Goal: Navigation & Orientation: Find specific page/section

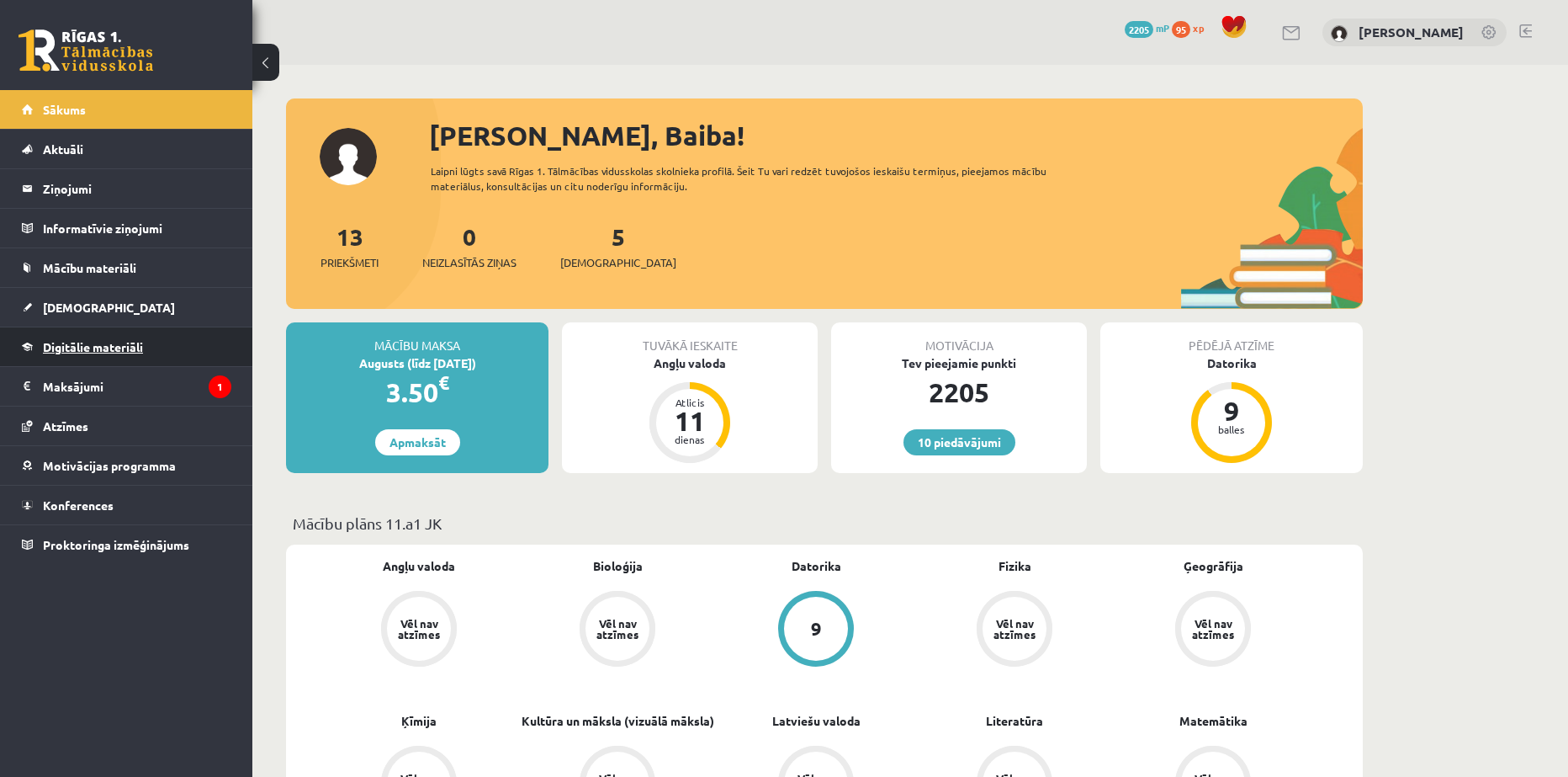
scroll to position [1261, 0]
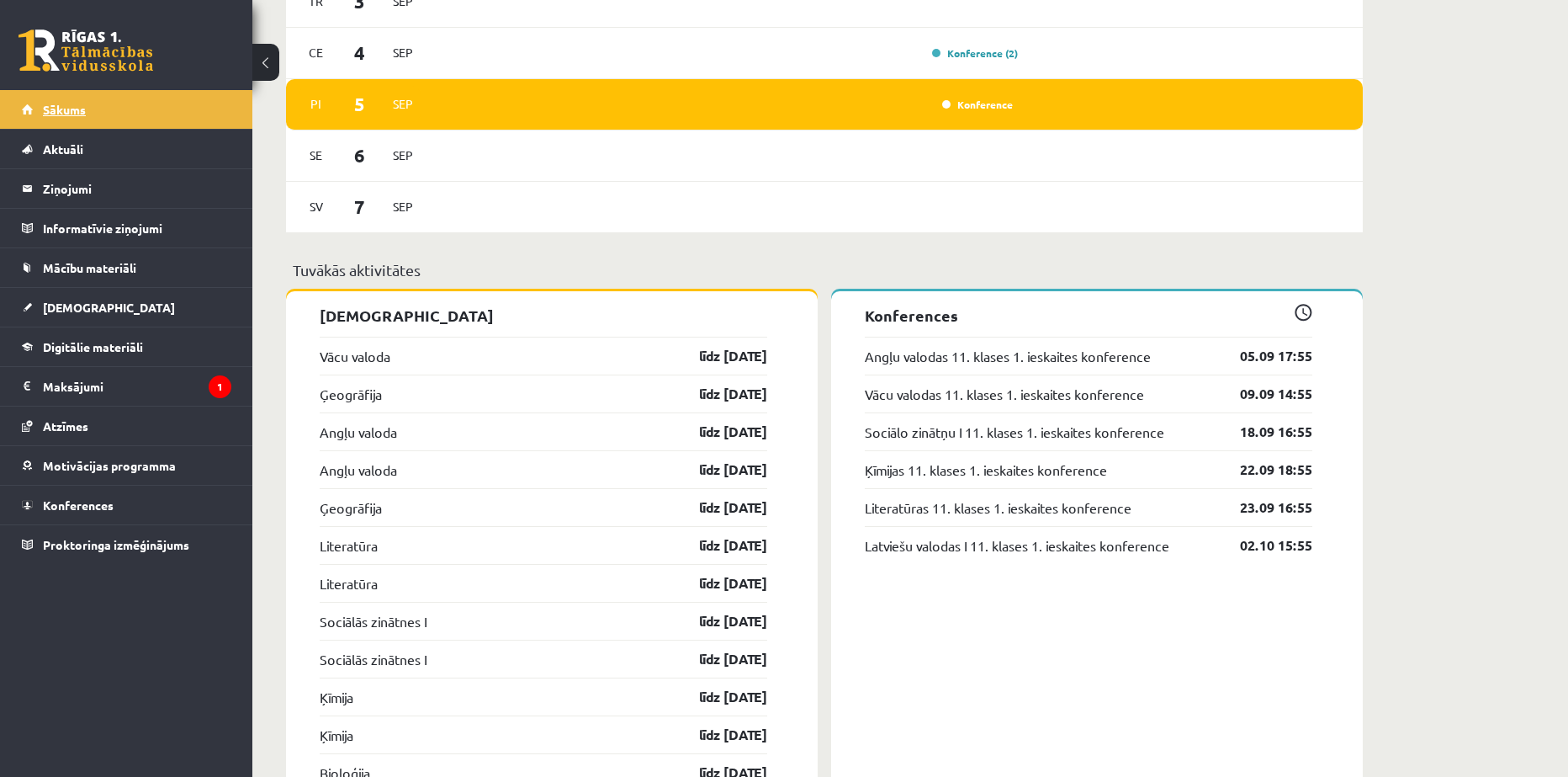
click at [56, 106] on span "Sākums" at bounding box center [64, 109] width 43 height 15
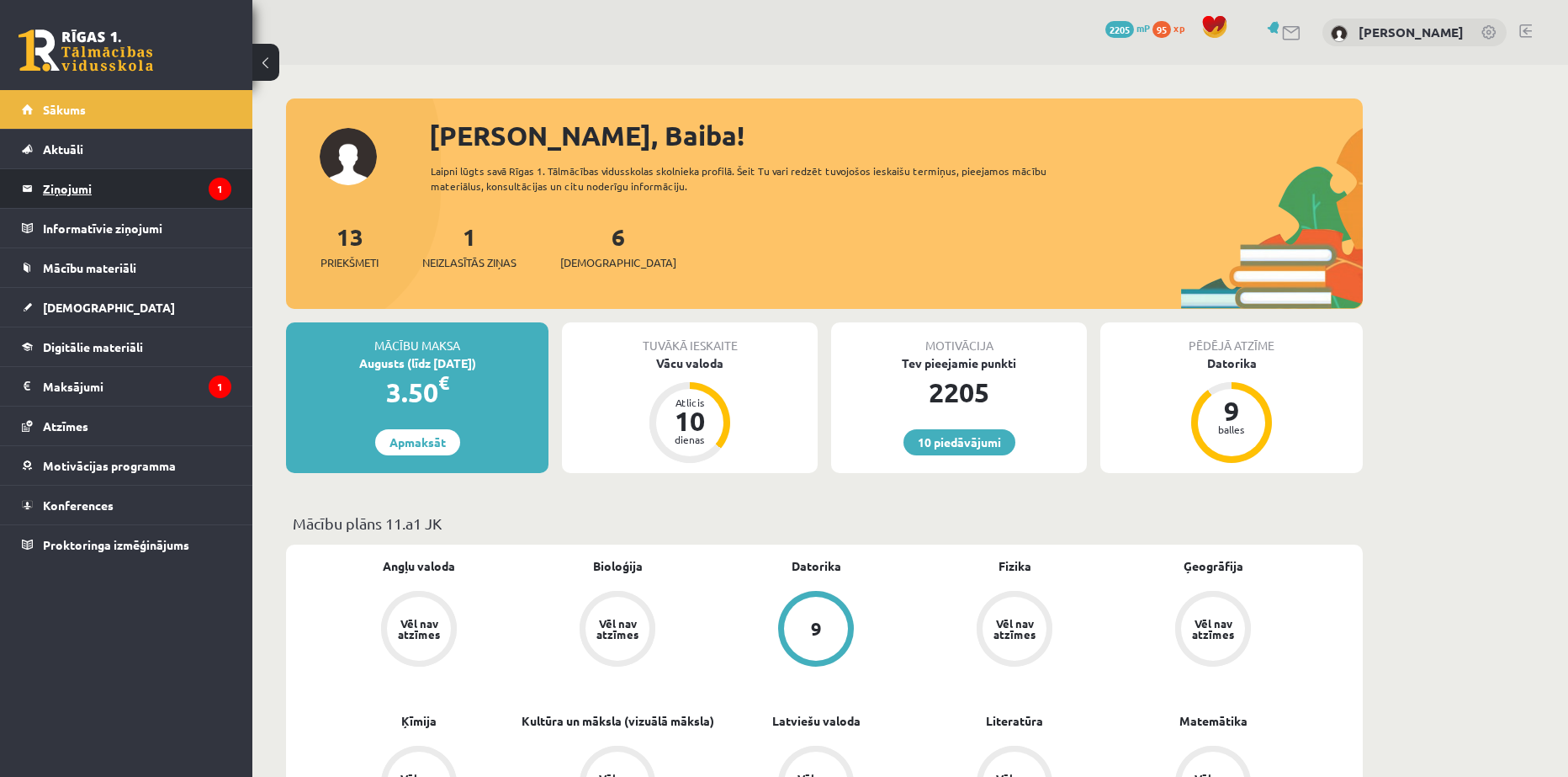
click at [49, 181] on legend "Ziņojumi 1" at bounding box center [137, 188] width 189 height 38
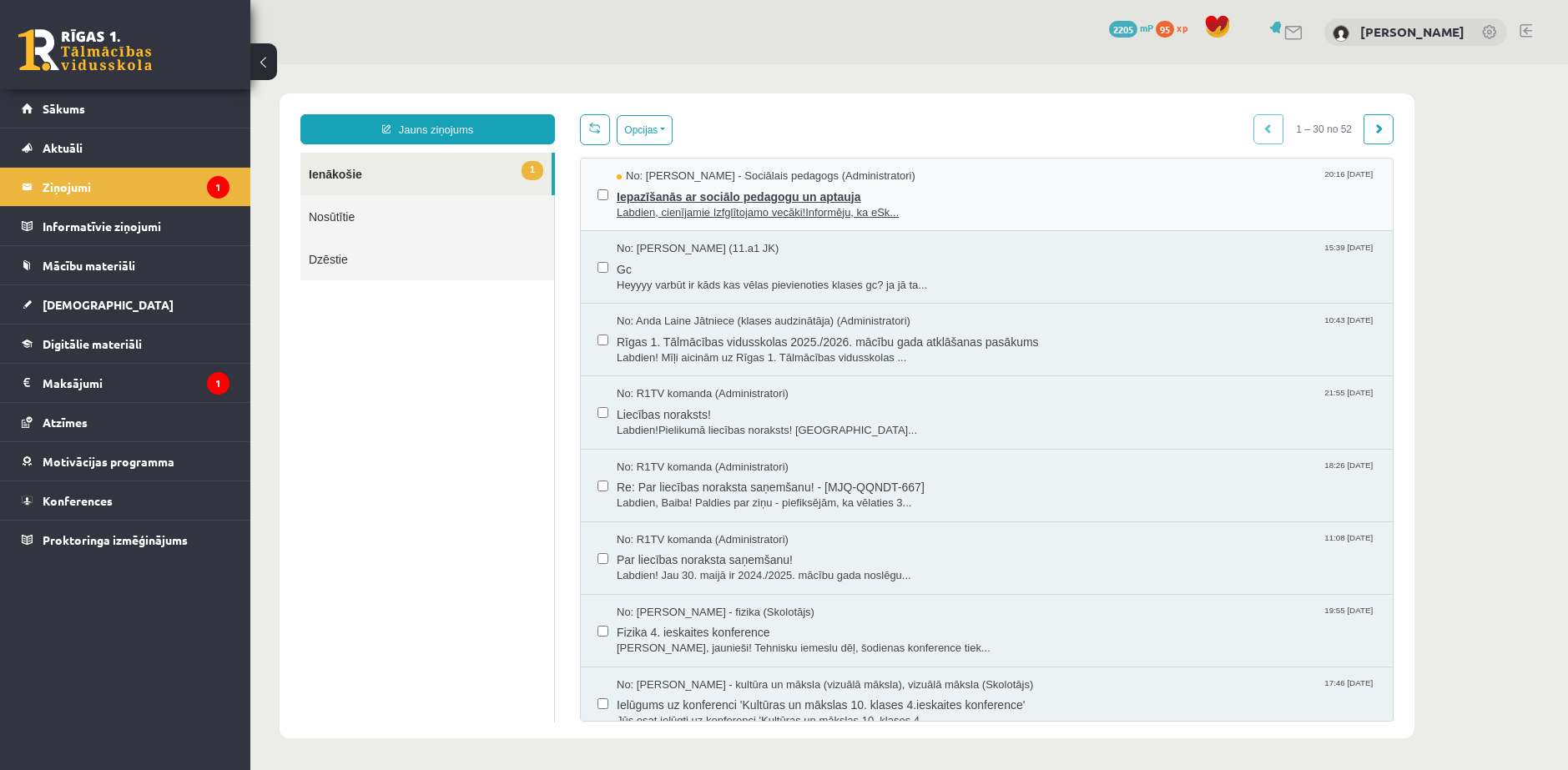
click at [657, 190] on span "Iepazīšanās ar sociālo pedagogu un aptauja" at bounding box center [996, 194] width 759 height 21
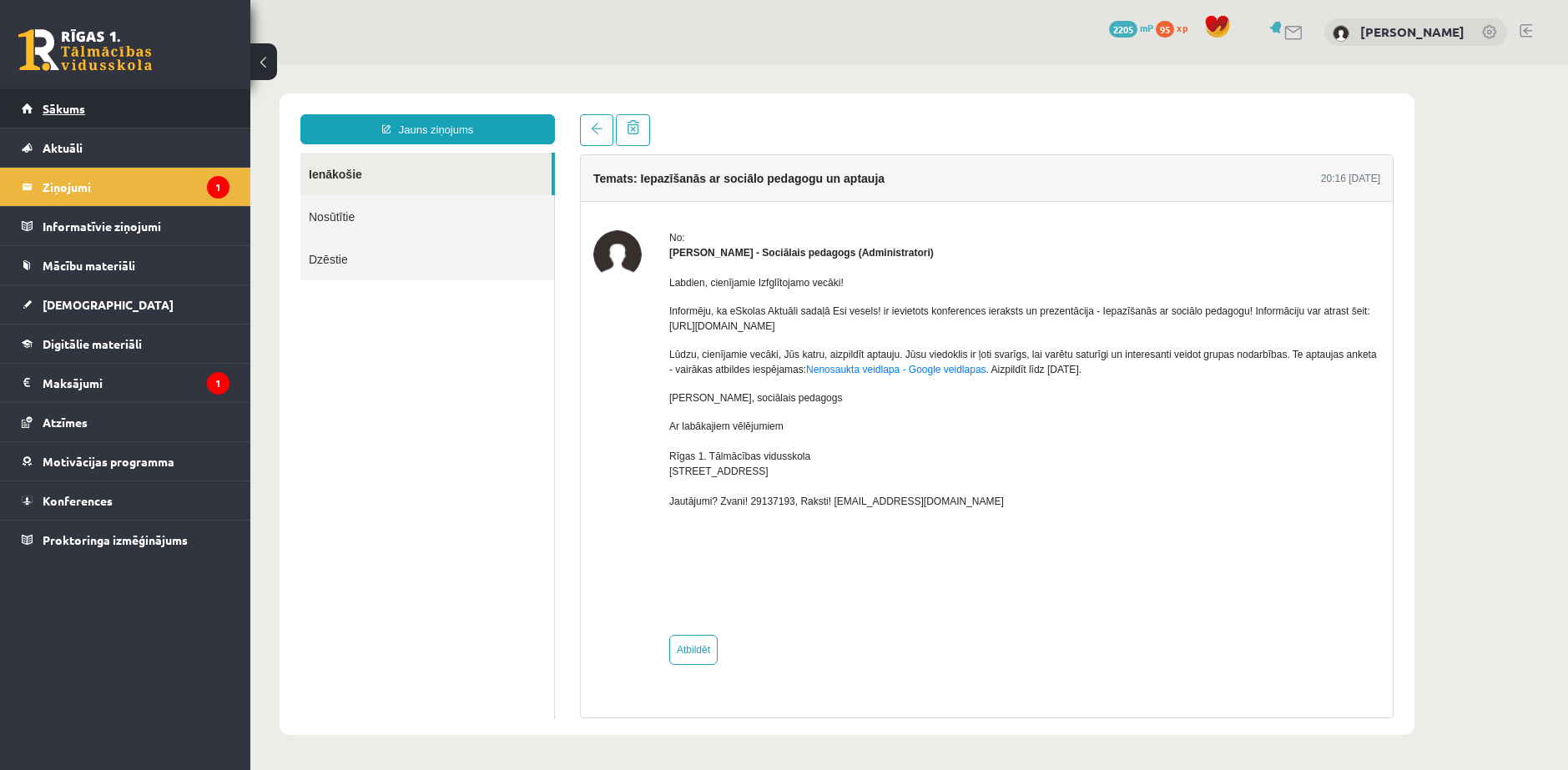
click at [60, 117] on link "Sākums" at bounding box center [125, 107] width 207 height 38
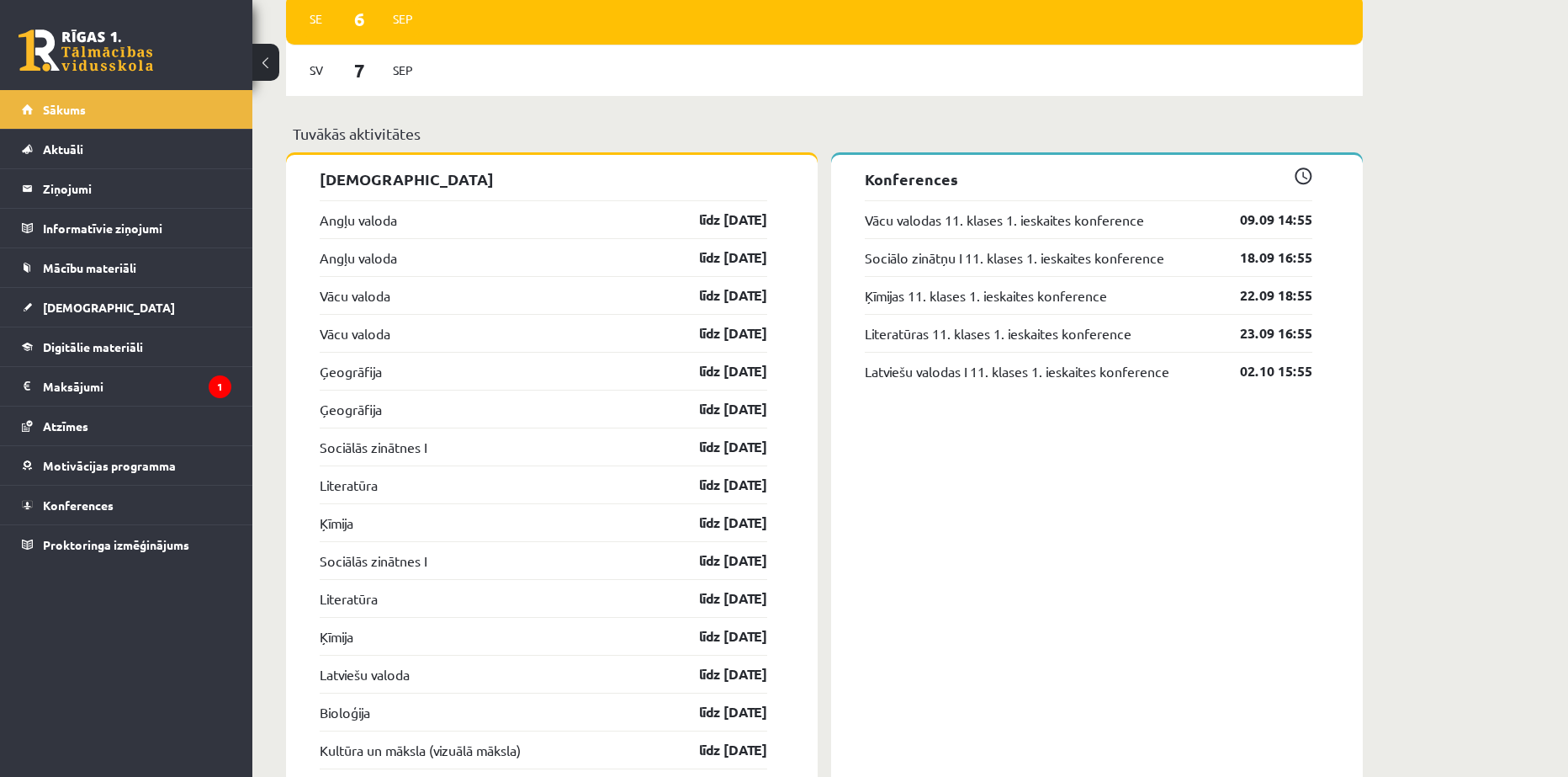
scroll to position [1404, 0]
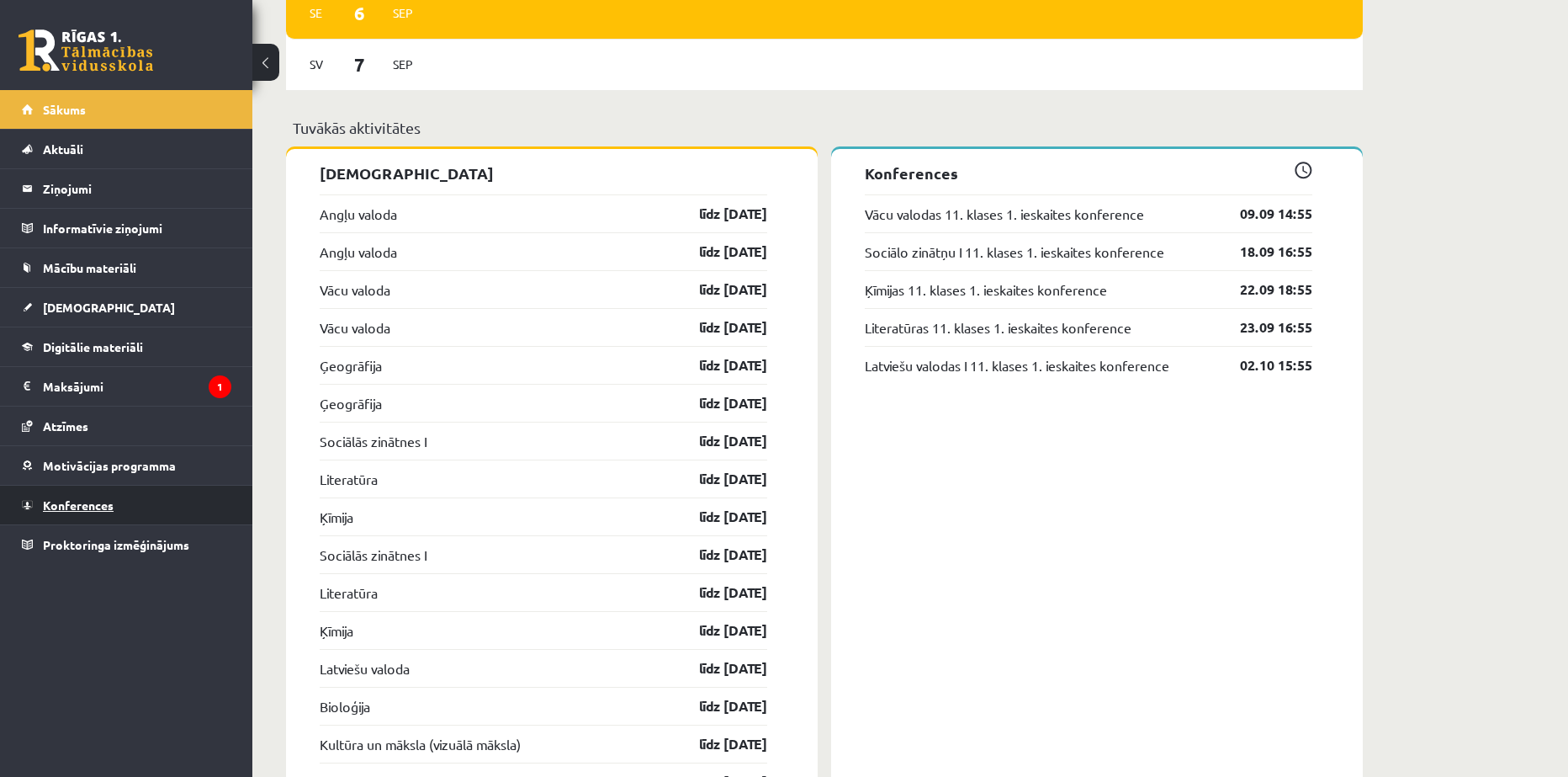
click at [91, 503] on span "Konferences" at bounding box center [78, 505] width 71 height 15
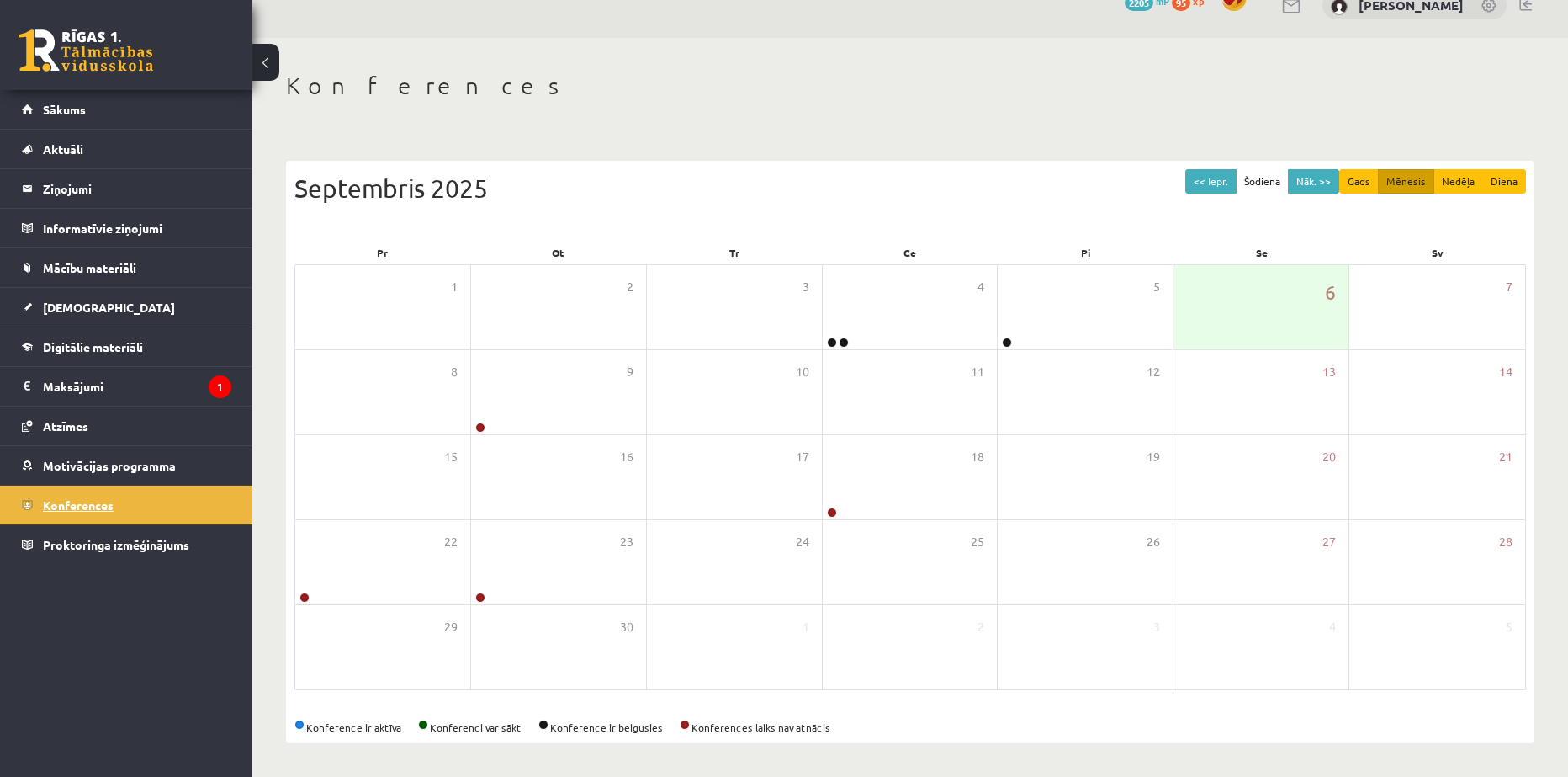
scroll to position [21, 0]
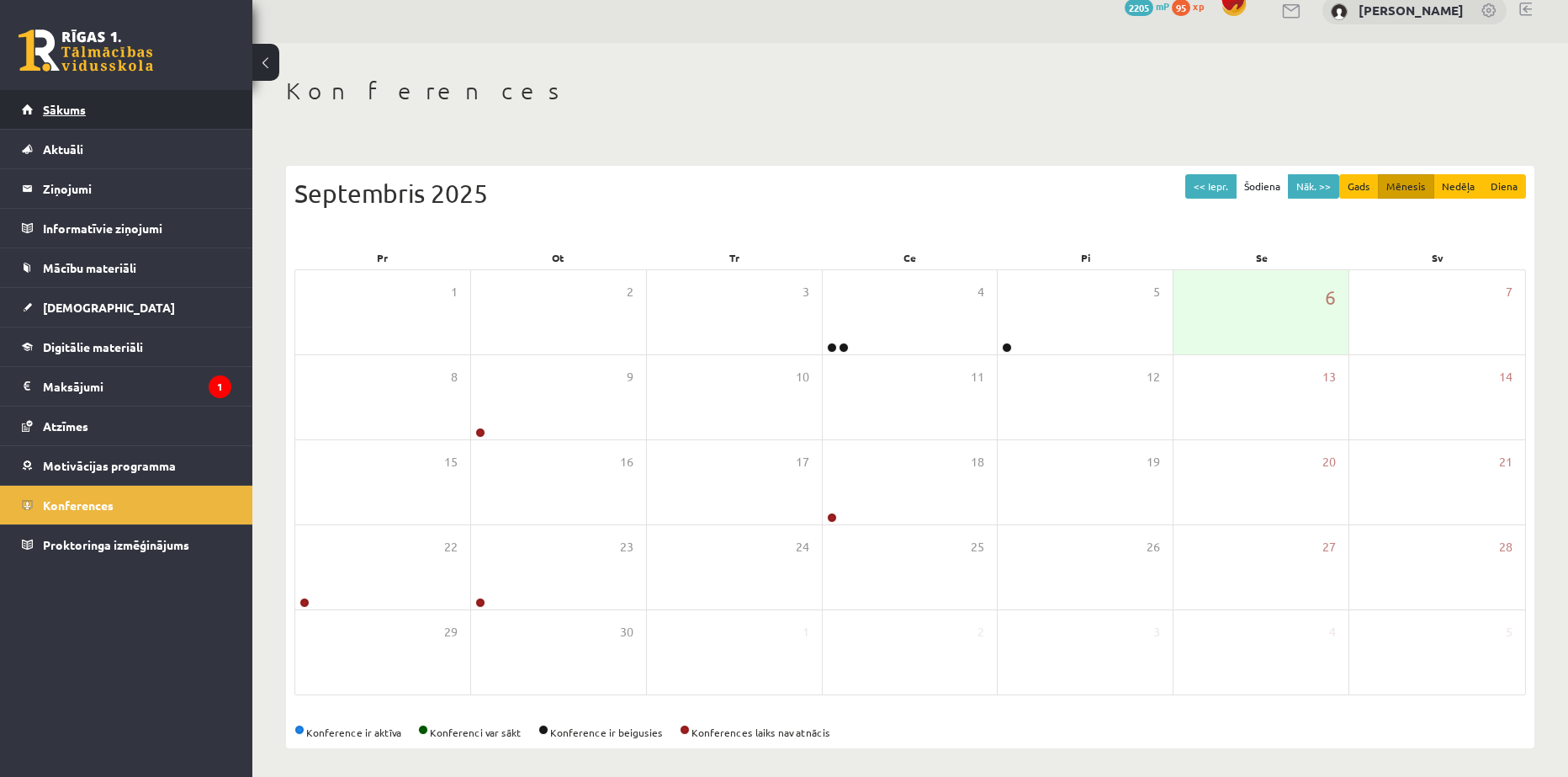
click at [47, 116] on link "Sākums" at bounding box center [126, 108] width 209 height 38
